Goal: Task Accomplishment & Management: Manage account settings

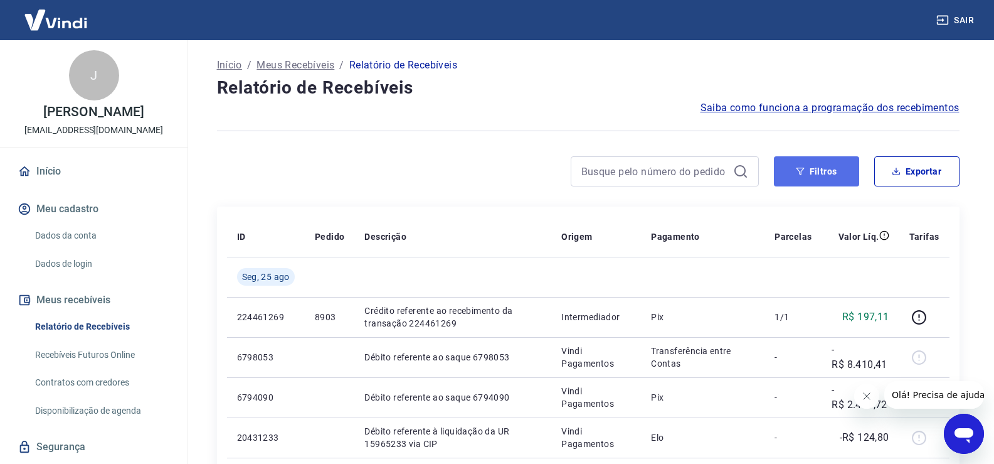
click at [832, 174] on button "Filtros" at bounding box center [816, 171] width 85 height 30
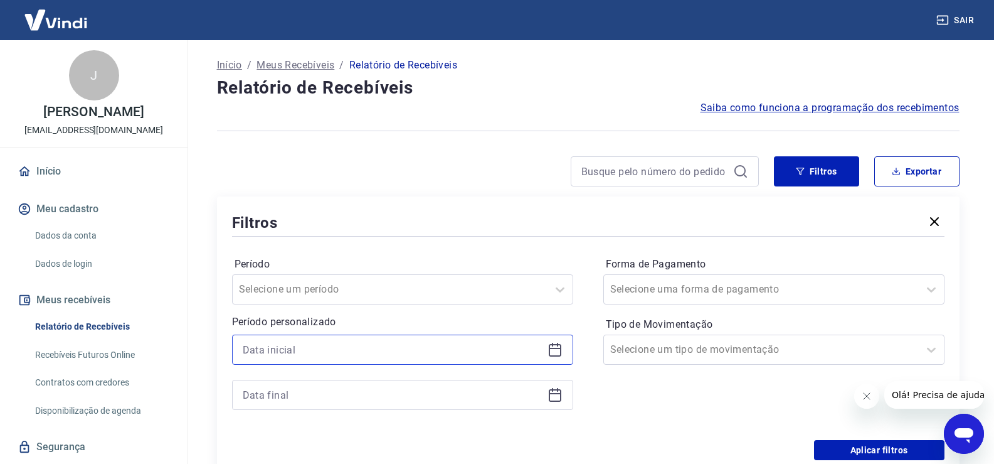
click at [309, 348] on input at bounding box center [393, 349] width 300 height 19
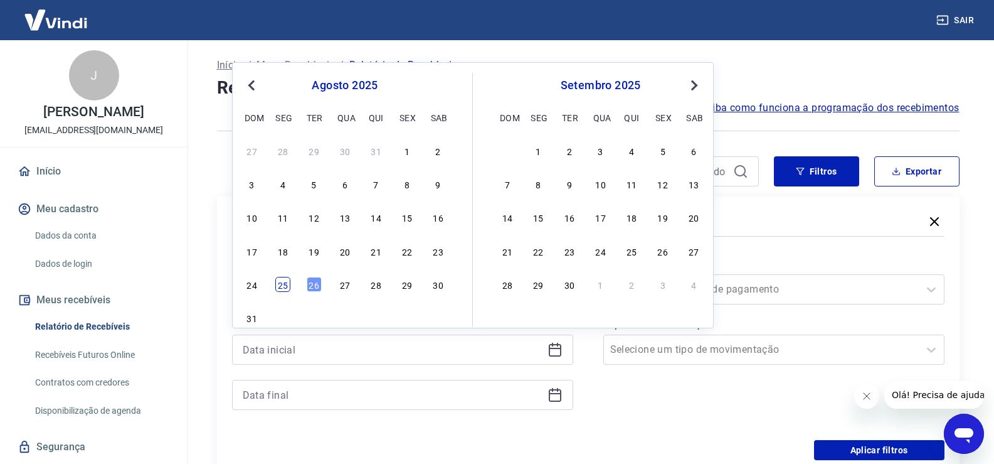
click at [285, 286] on div "25" at bounding box center [282, 284] width 15 height 15
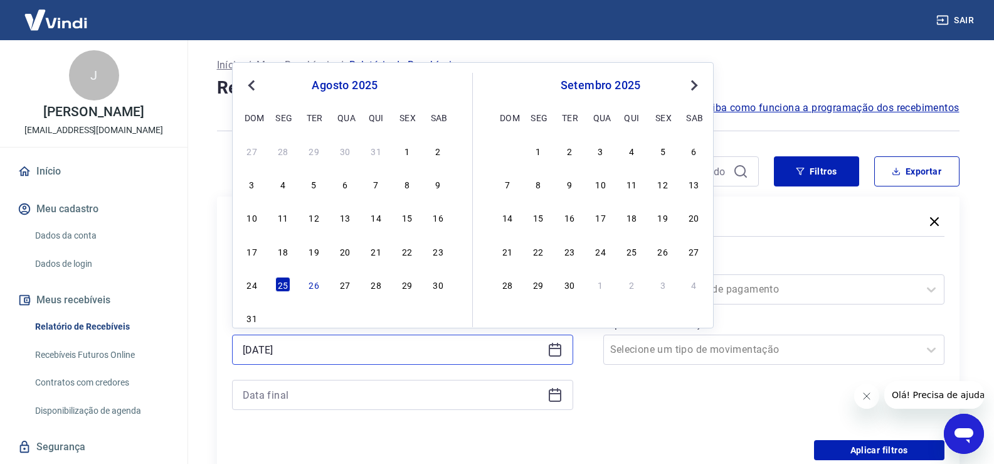
click at [308, 353] on input "[DATE]" at bounding box center [393, 349] width 300 height 19
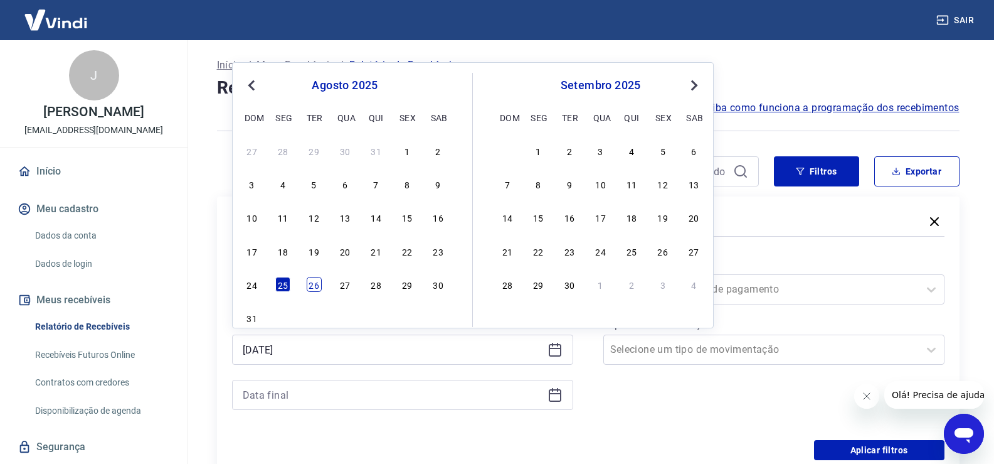
click at [314, 285] on div "26" at bounding box center [314, 284] width 15 height 15
type input "[DATE]"
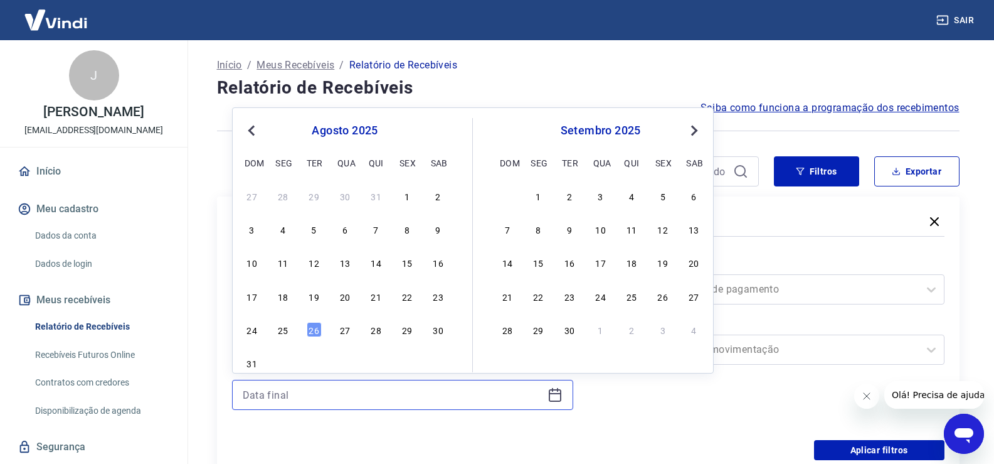
click at [294, 391] on input at bounding box center [393, 394] width 300 height 19
click at [315, 323] on div "26" at bounding box center [314, 329] width 15 height 15
type input "[DATE]"
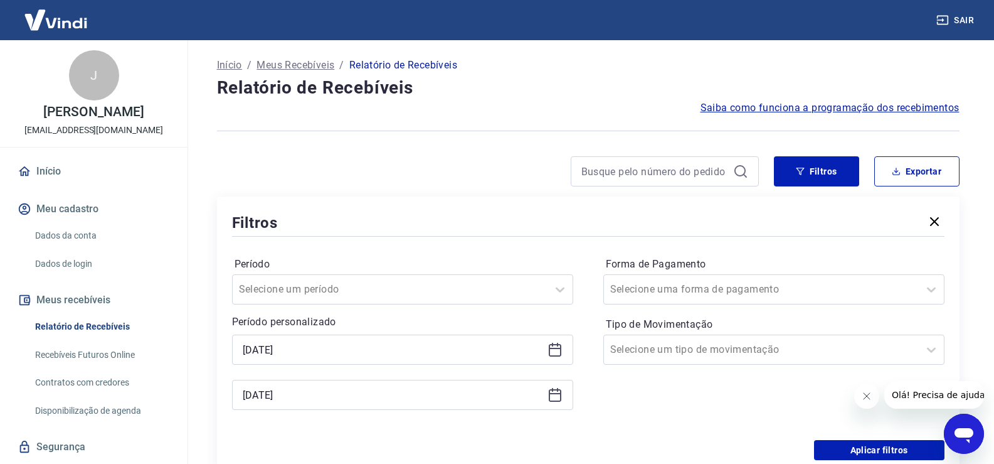
click at [317, 334] on div "[DATE]" at bounding box center [402, 349] width 341 height 30
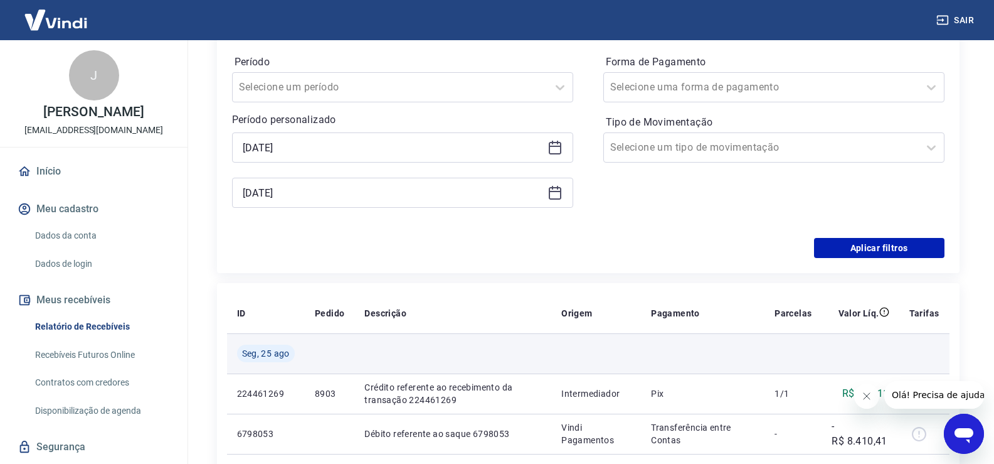
scroll to position [188, 0]
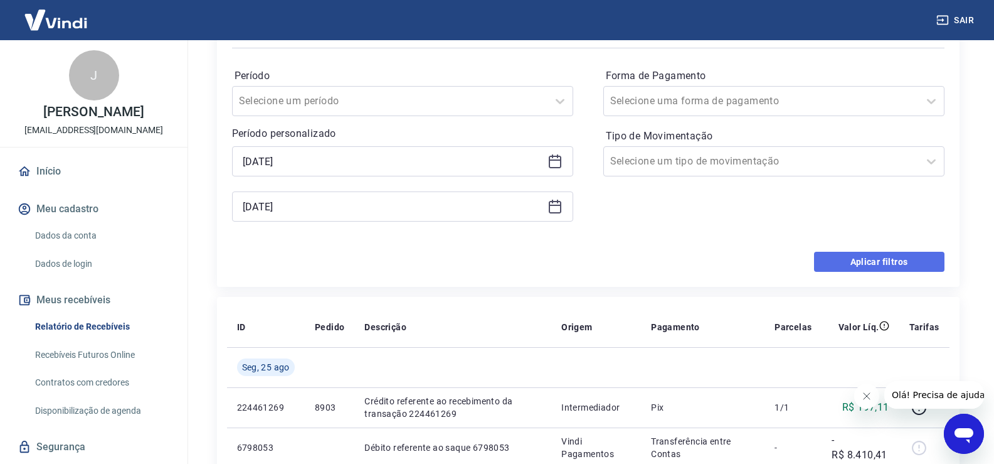
click at [861, 266] on button "Aplicar filtros" at bounding box center [879, 262] width 130 height 20
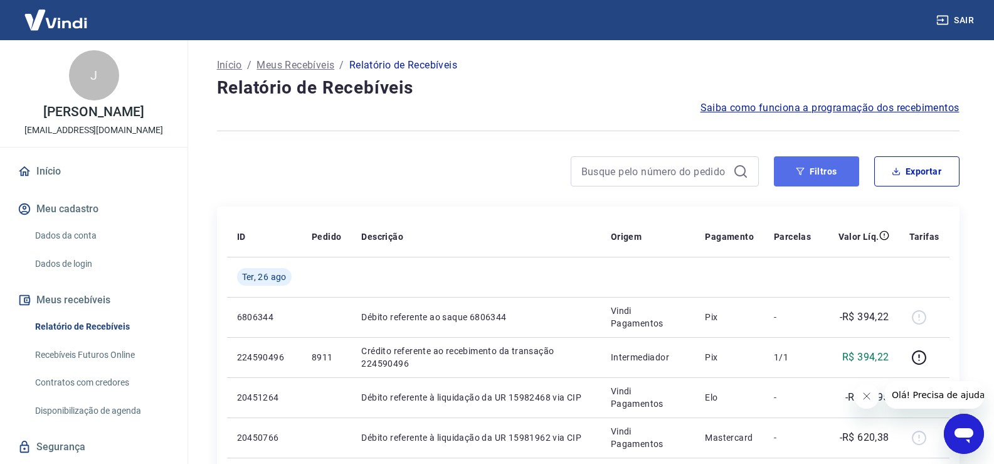
click at [811, 174] on button "Filtros" at bounding box center [816, 171] width 85 height 30
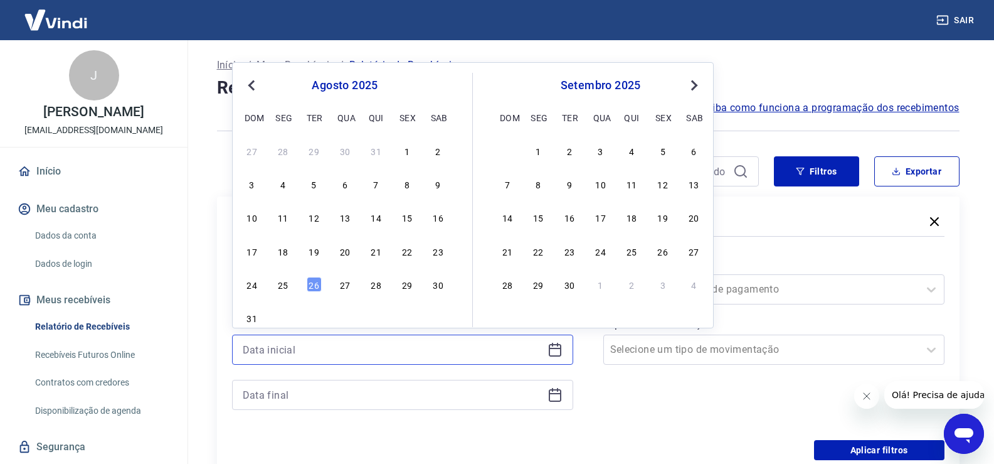
click at [279, 355] on input at bounding box center [393, 349] width 300 height 19
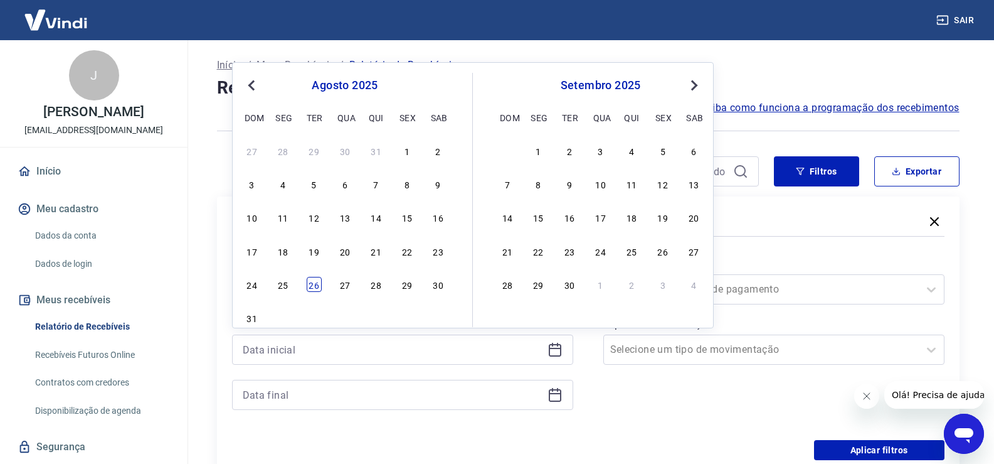
click at [316, 285] on div "26" at bounding box center [314, 284] width 15 height 15
type input "[DATE]"
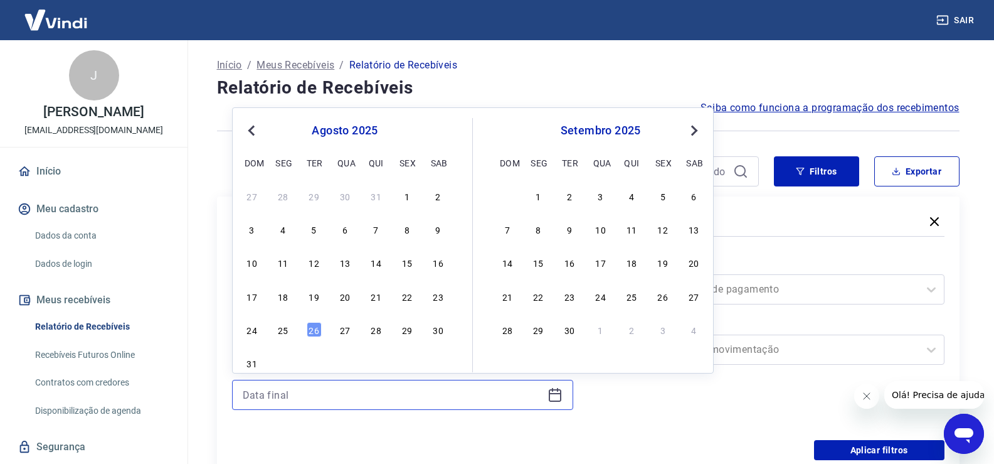
click at [299, 388] on input at bounding box center [393, 394] width 300 height 19
click at [317, 321] on div "24 25 26 27 28 29 30" at bounding box center [345, 329] width 205 height 18
click at [318, 330] on div "26" at bounding box center [314, 329] width 15 height 15
type input "[DATE]"
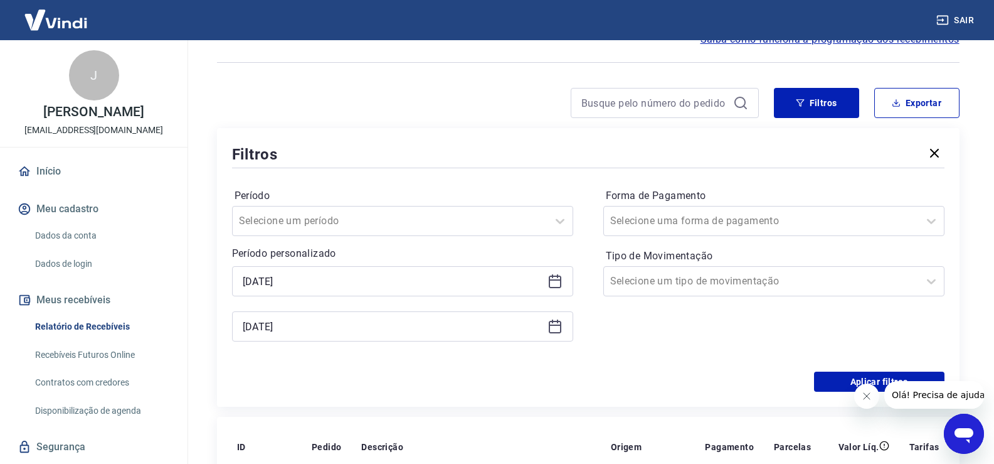
scroll to position [251, 0]
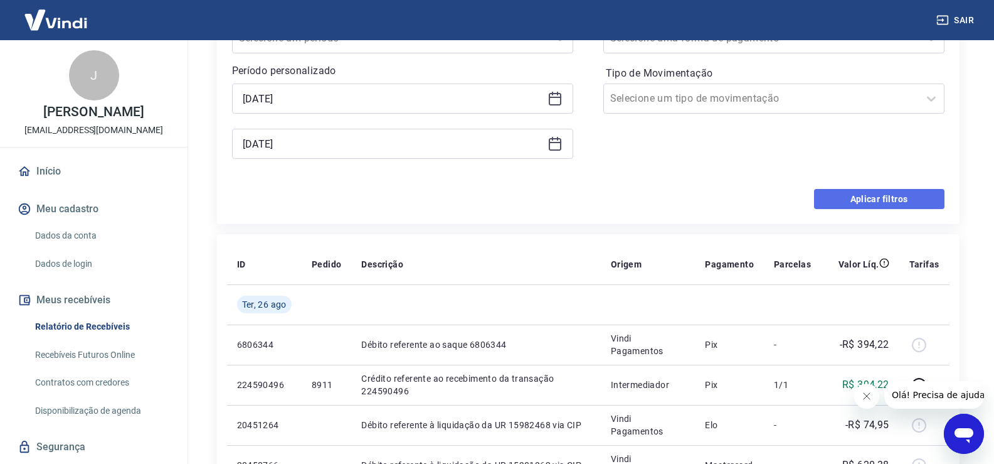
click at [886, 196] on button "Aplicar filtros" at bounding box center [879, 199] width 130 height 20
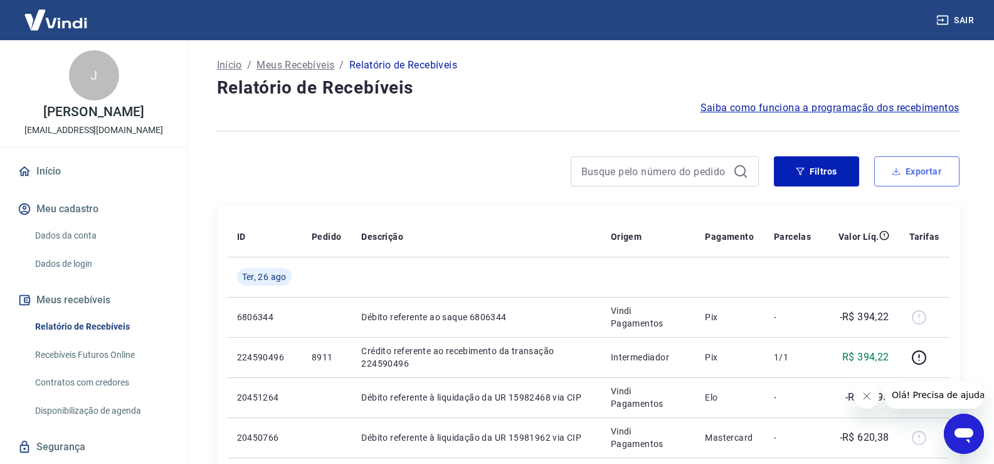
click at [927, 167] on button "Exportar" at bounding box center [916, 171] width 85 height 30
type input "[DATE]"
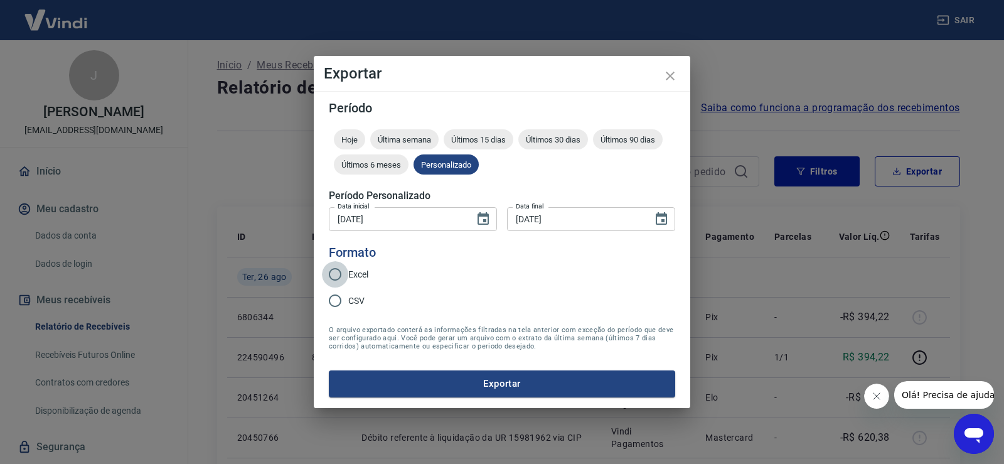
click at [332, 271] on input "Excel" at bounding box center [335, 274] width 26 height 26
radio input "true"
click at [484, 380] on button "Exportar" at bounding box center [502, 383] width 346 height 26
